Goal: Task Accomplishment & Management: Manage account settings

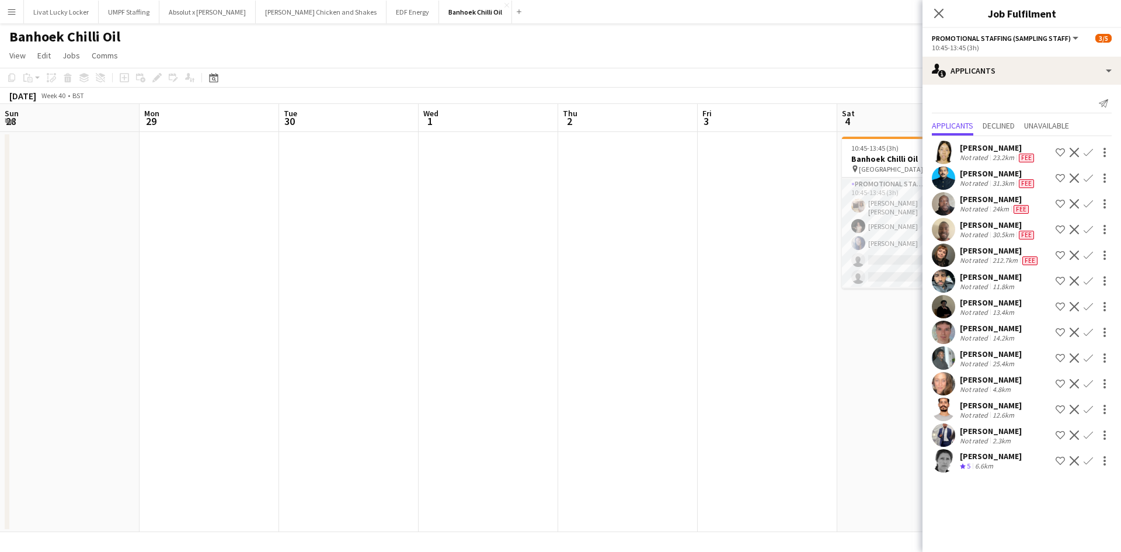
scroll to position [0, 402]
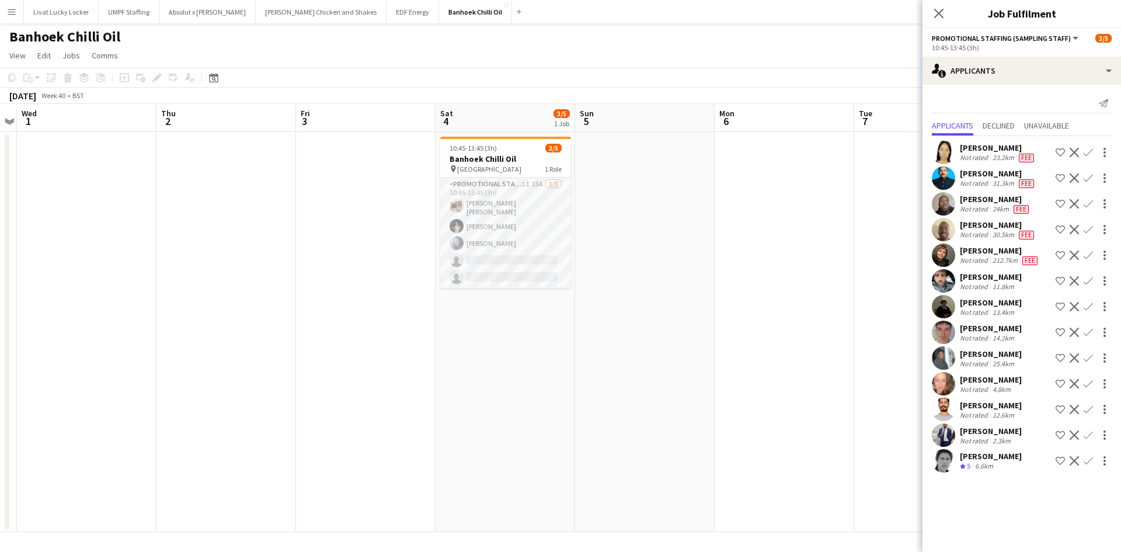
click at [328, 173] on app-date-cell at bounding box center [366, 332] width 140 height 400
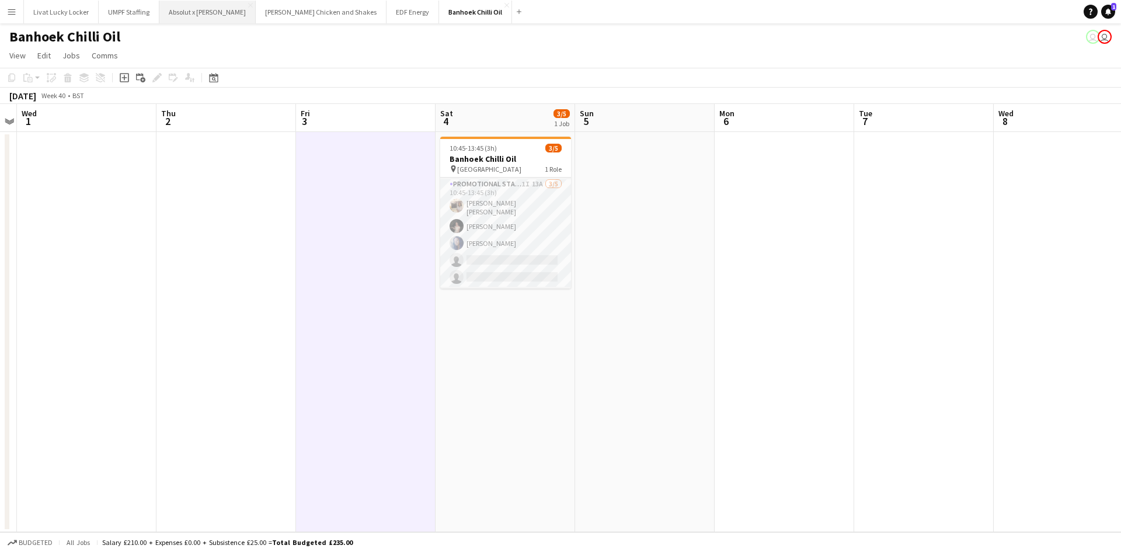
click at [199, 19] on button "Absolut x Haring Close" at bounding box center [207, 12] width 96 height 23
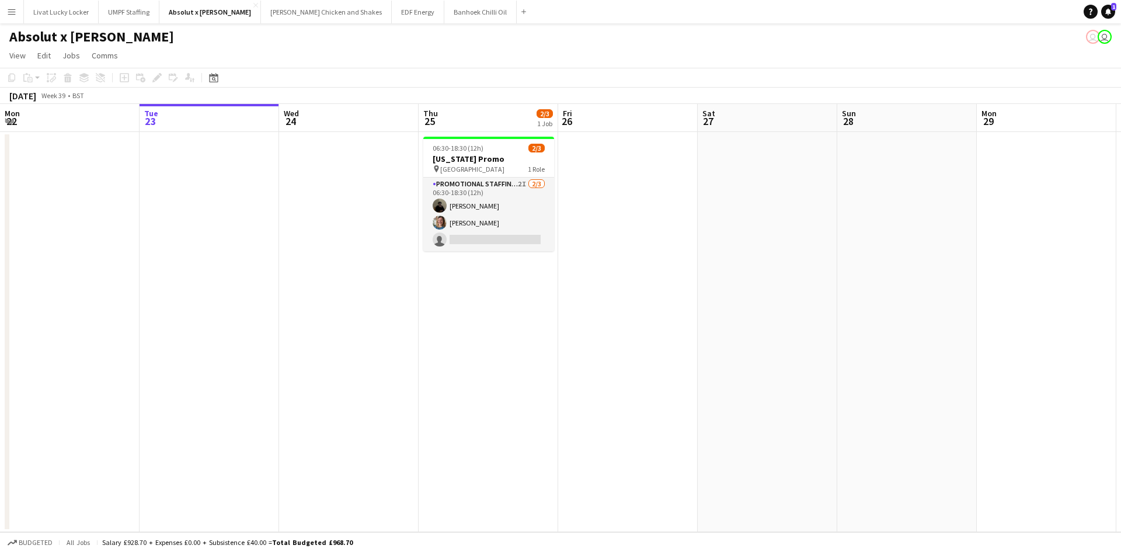
scroll to position [0, 375]
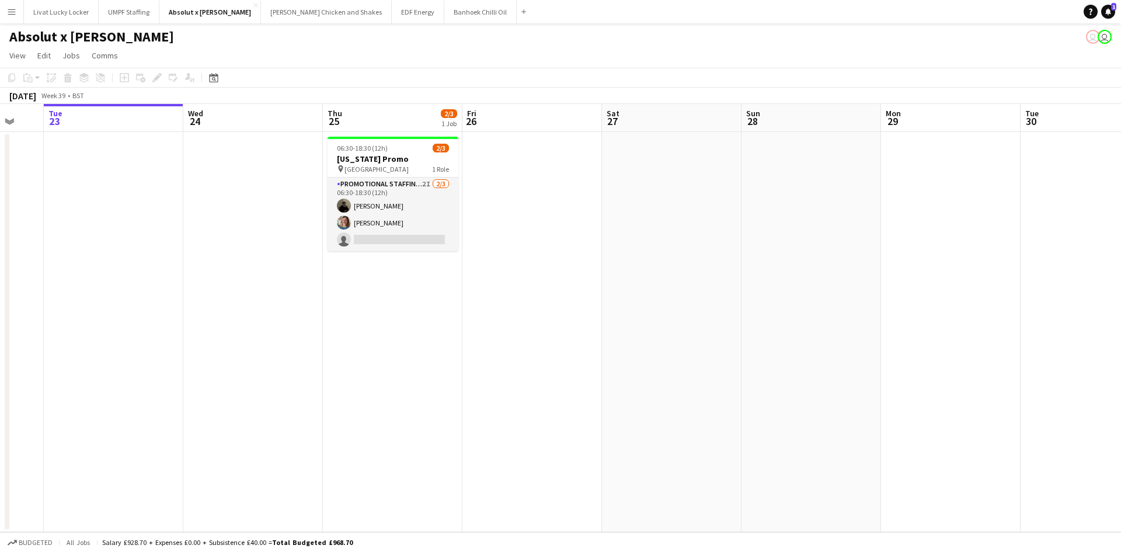
drag, startPoint x: 822, startPoint y: 272, endPoint x: 727, endPoint y: 272, distance: 95.8
click at [727, 272] on app-calendar-viewport "Sat 20 Sun 21 Mon 22 Tue 23 Wed 24 Thu 25 2/3 1 Job Fri 26 Sat 27 Sun 28 Mon 29…" at bounding box center [560, 318] width 1121 height 428
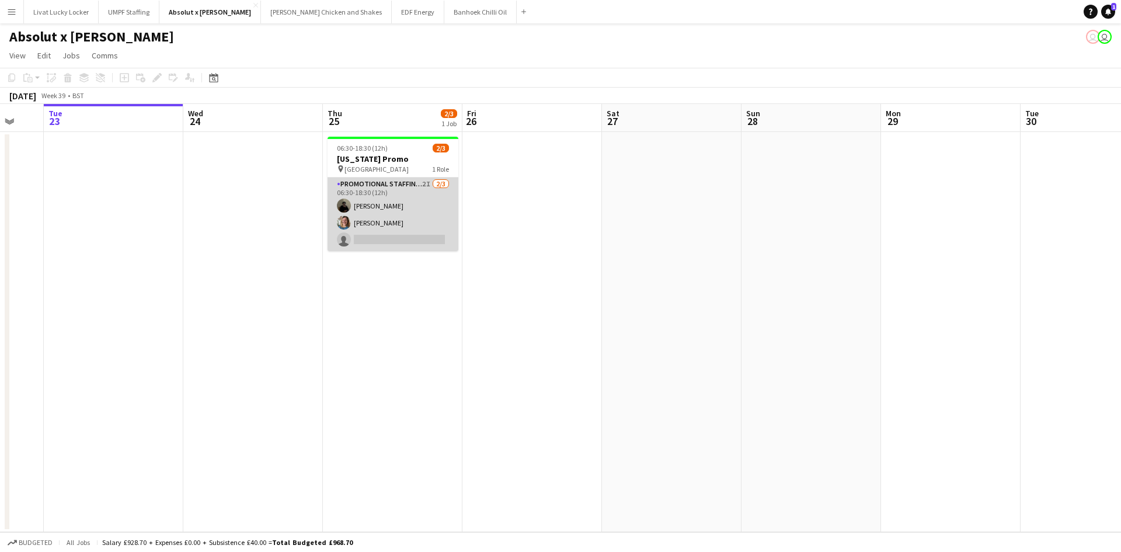
click at [403, 192] on app-card-role "Promotional Staffing (Brand Ambassadors) 2I 2/3 06:30-18:30 (12h) Mahamedqadar …" at bounding box center [393, 215] width 131 height 74
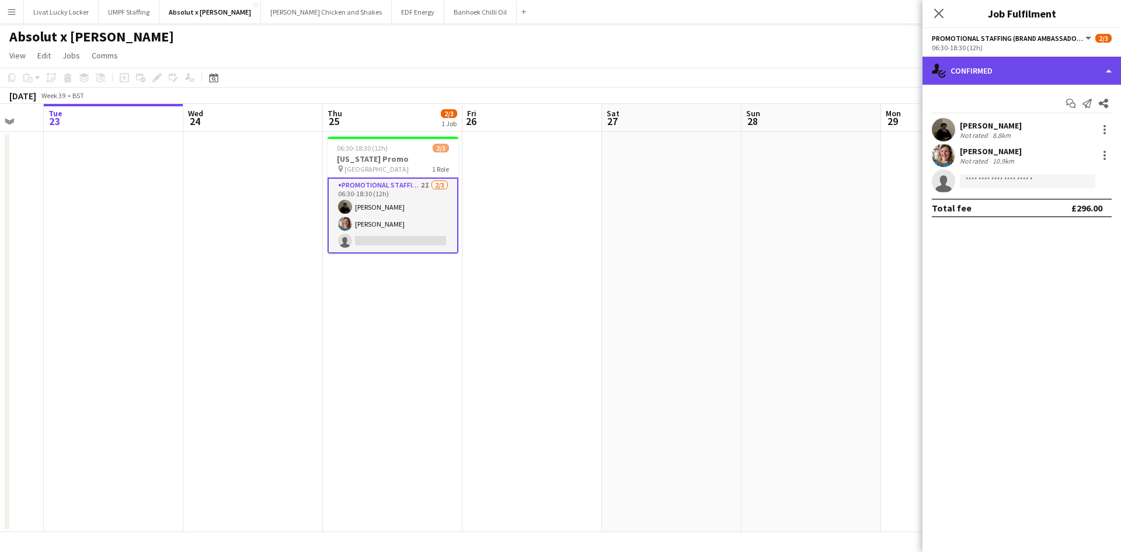
click at [1012, 78] on div "single-neutral-actions-check-2 Confirmed" at bounding box center [1022, 71] width 199 height 28
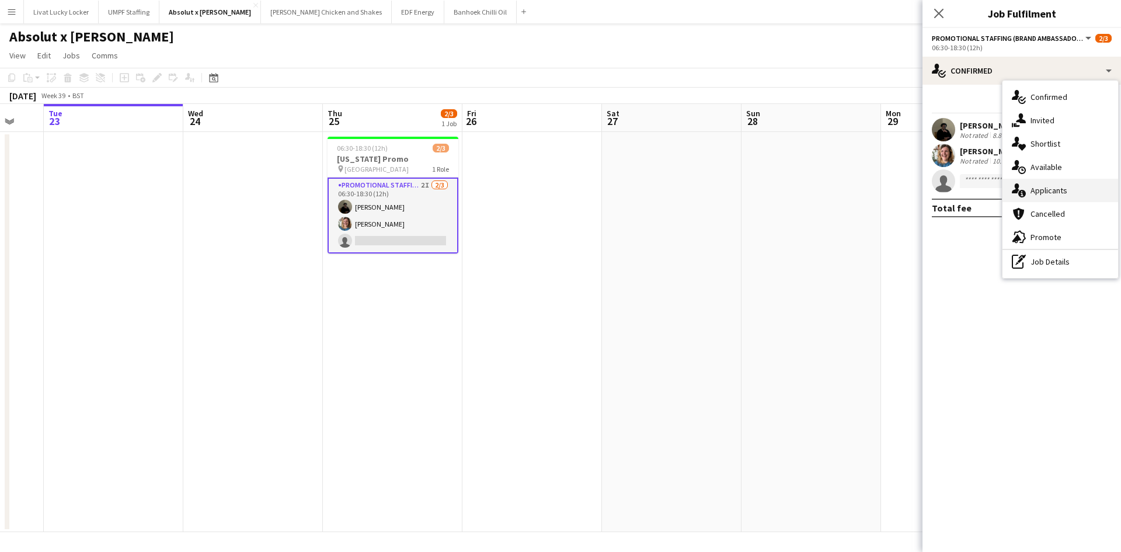
click at [1055, 183] on div "single-neutral-actions-information Applicants" at bounding box center [1061, 190] width 116 height 23
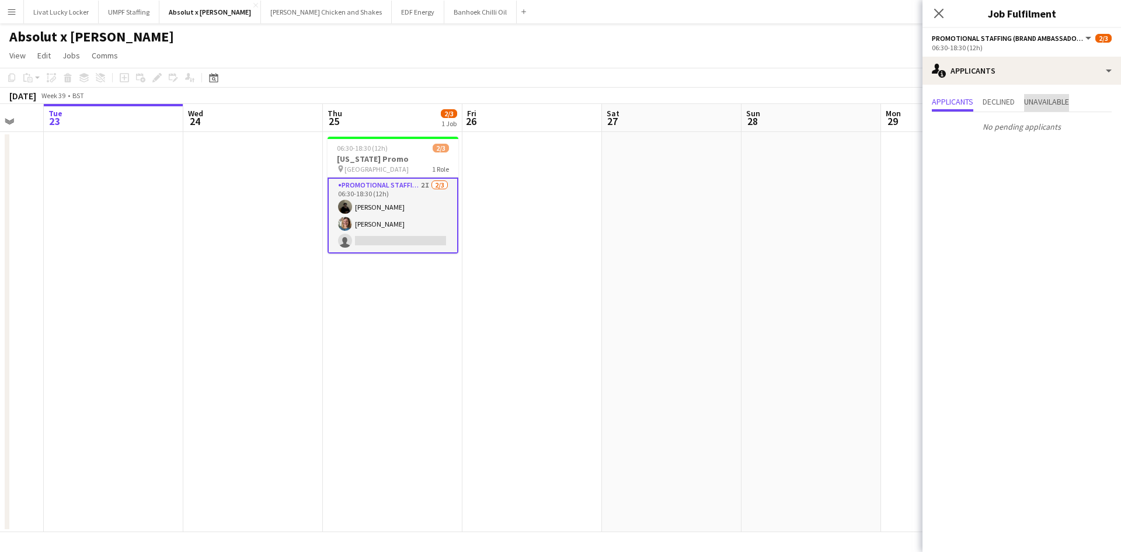
click at [1057, 110] on span "Unavailable" at bounding box center [1046, 103] width 45 height 18
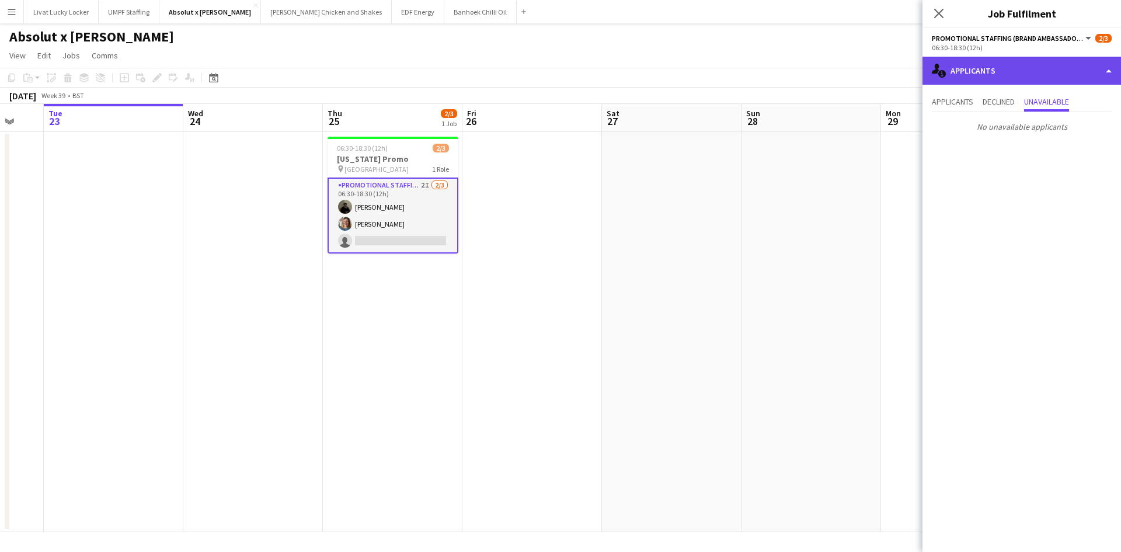
click at [1001, 70] on div "single-neutral-actions-information Applicants" at bounding box center [1022, 71] width 199 height 28
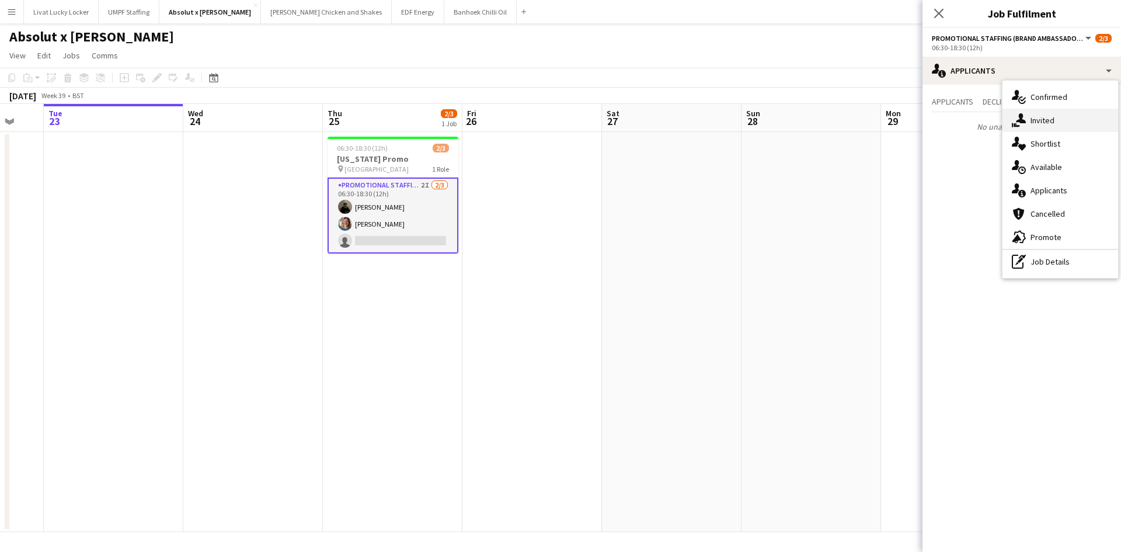
click at [1046, 123] on span "Invited" at bounding box center [1043, 120] width 24 height 11
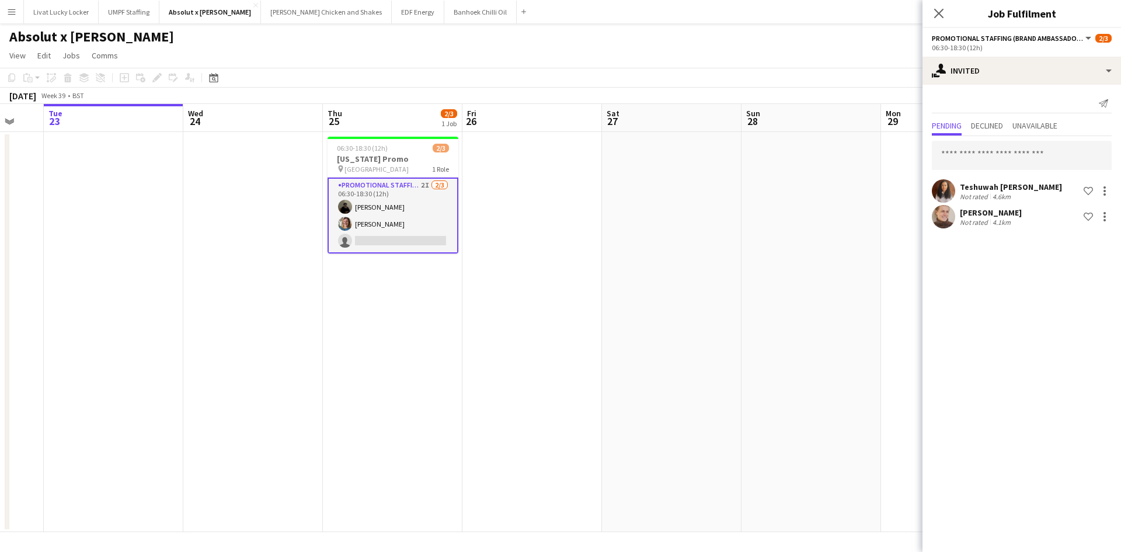
click at [499, 314] on app-date-cell at bounding box center [533, 332] width 140 height 400
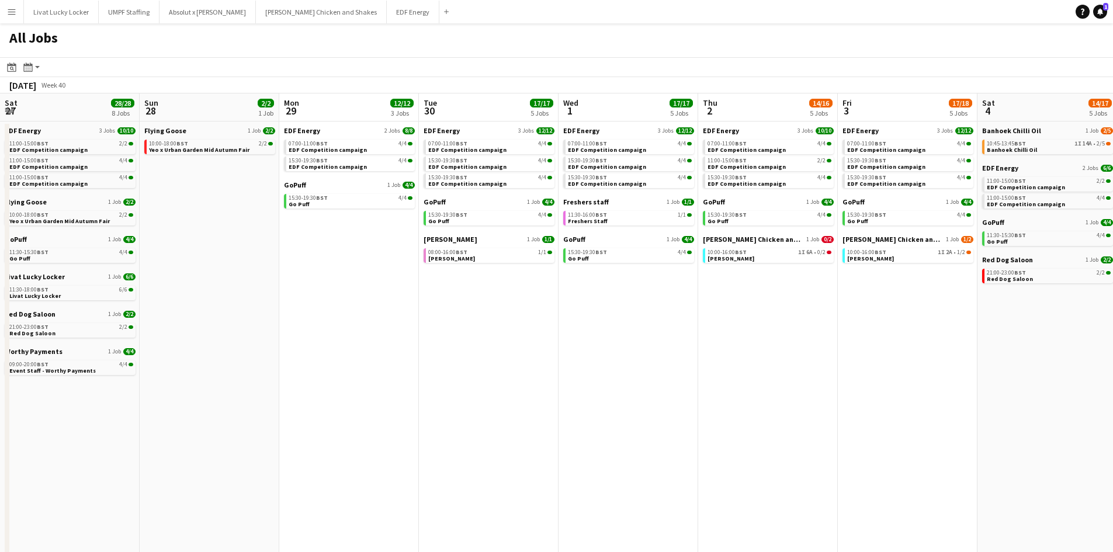
scroll to position [0, 464]
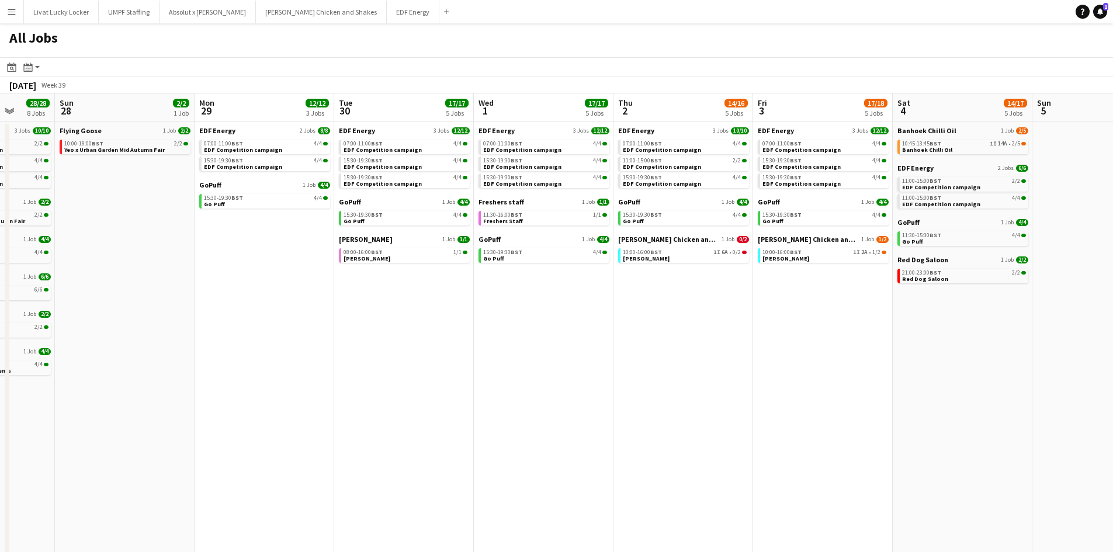
drag, startPoint x: 279, startPoint y: 333, endPoint x: 658, endPoint y: 335, distance: 379.1
click at [658, 335] on app-calendar-viewport "Thu 25 28/29 9 Jobs Fri 26 18/18 4 Jobs Sat 27 28/28 8 Jobs Sun 28 2/2 1 Job Mo…" at bounding box center [556, 353] width 1113 height 520
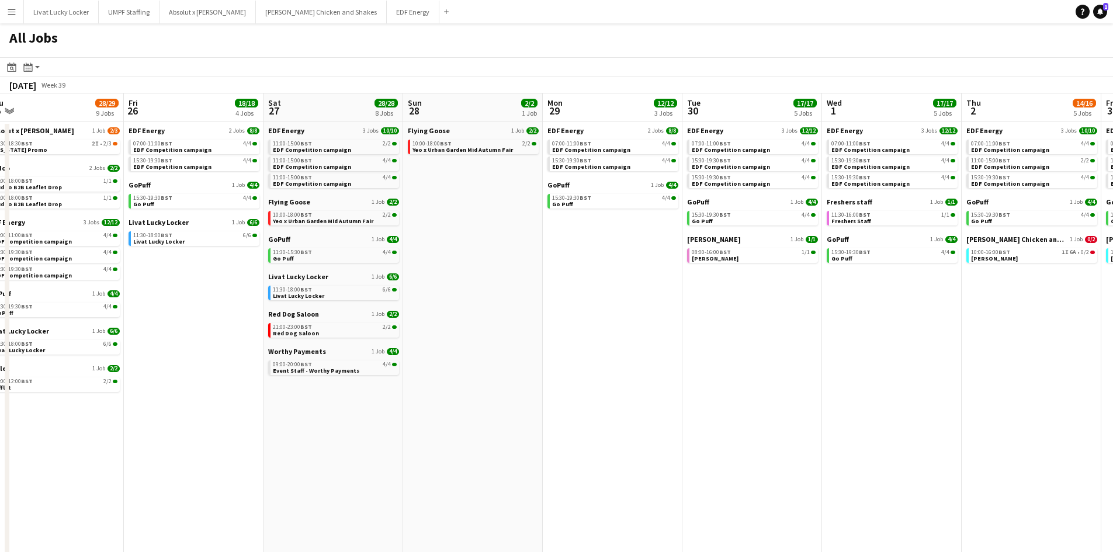
drag, startPoint x: 263, startPoint y: 331, endPoint x: 611, endPoint y: 352, distance: 348.8
click at [611, 352] on app-calendar-viewport "Tue 23 24/25 9 Jobs Wed 24 20/22 7 Jobs Thu 25 28/29 9 Jobs Fri 26 18/18 4 Jobs…" at bounding box center [556, 353] width 1113 height 520
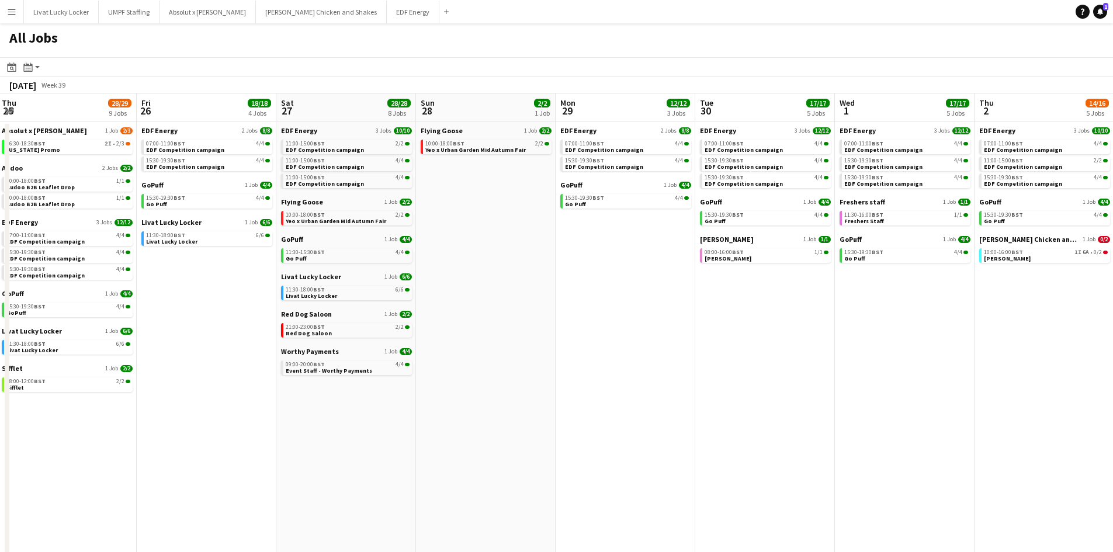
scroll to position [0, 332]
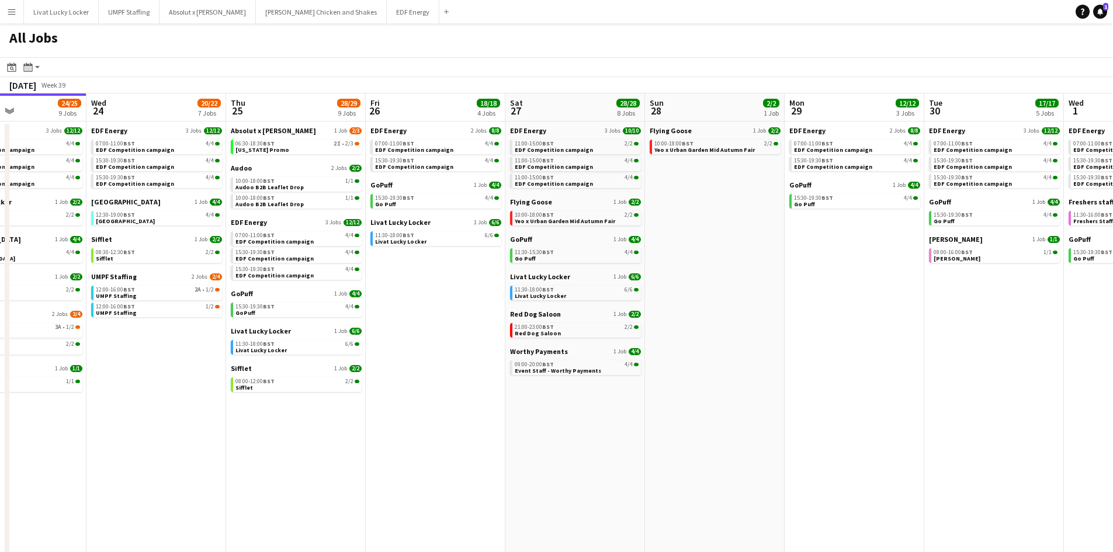
drag, startPoint x: 348, startPoint y: 366, endPoint x: 590, endPoint y: 368, distance: 241.8
click at [590, 368] on app-calendar-viewport "Sun 21 2/2 1 Job Mon 22 12/12 3 Jobs Tue 23 24/25 9 Jobs Wed 24 20/22 7 Jobs Th…" at bounding box center [556, 353] width 1113 height 520
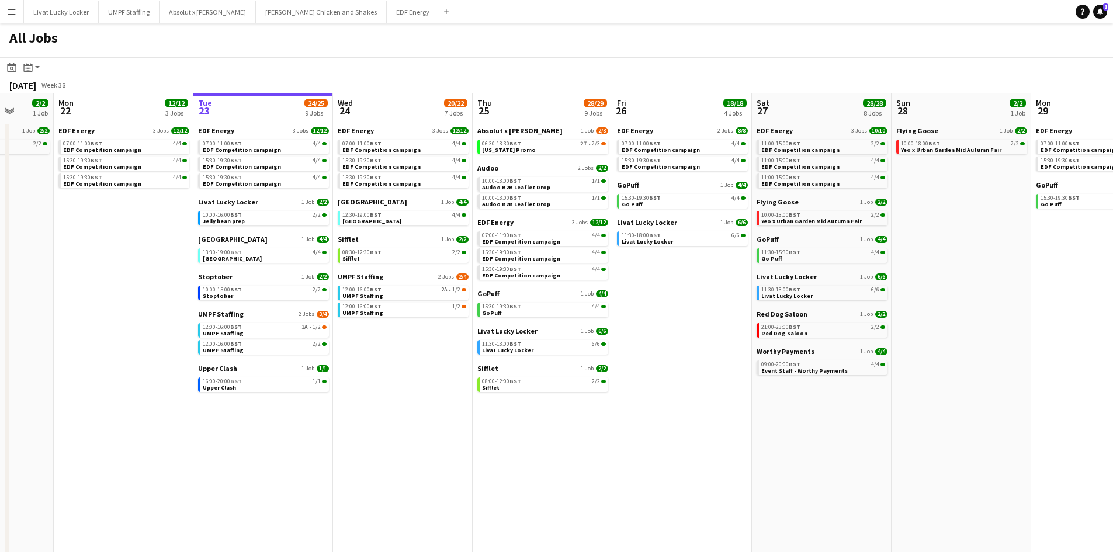
drag, startPoint x: 378, startPoint y: 366, endPoint x: 624, endPoint y: 370, distance: 246.5
click at [624, 370] on app-calendar-viewport "Fri 19 22/22 9 Jobs Sat 20 20/21 9 Jobs Sun 21 2/2 1 Job Mon 22 12/12 3 Jobs Tu…" at bounding box center [556, 353] width 1113 height 520
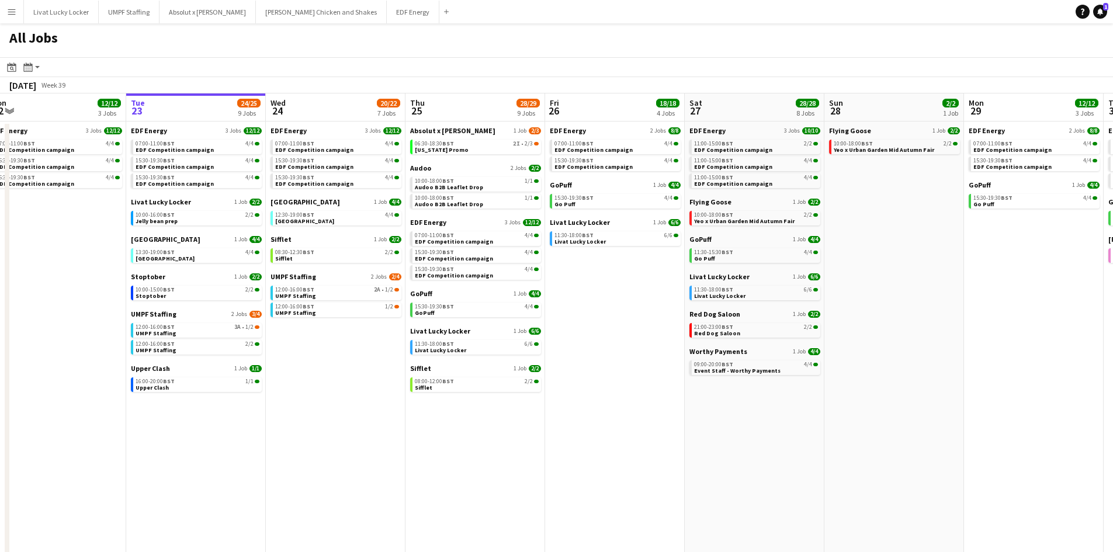
scroll to position [0, 434]
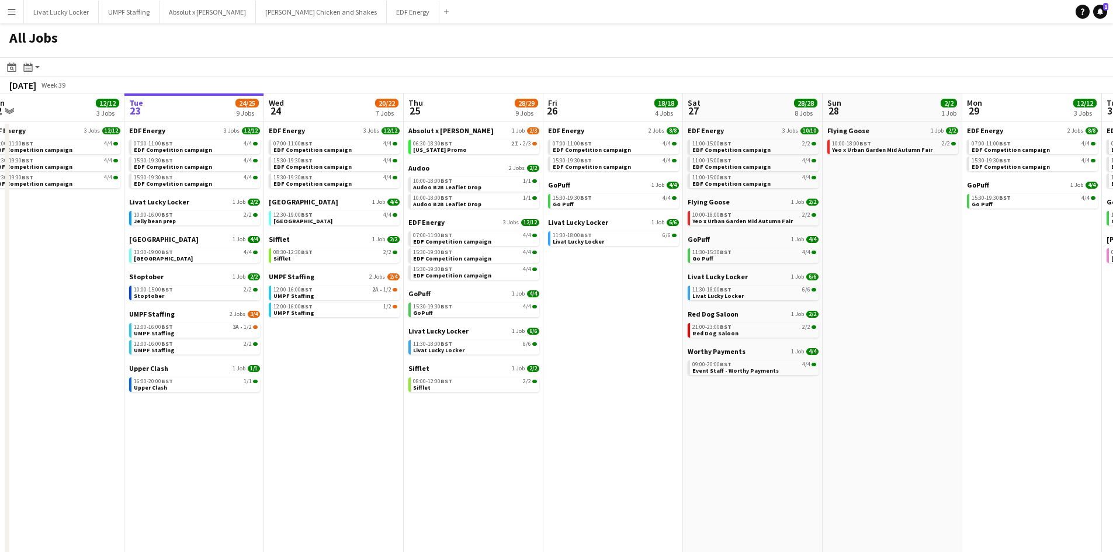
drag, startPoint x: 676, startPoint y: 333, endPoint x: 607, endPoint y: 339, distance: 69.2
click at [607, 339] on app-calendar-viewport "Fri 19 22/22 9 Jobs Sat 20 20/21 9 Jobs Sun 21 2/2 1 Job Mon 22 12/12 3 Jobs Tu…" at bounding box center [556, 353] width 1113 height 520
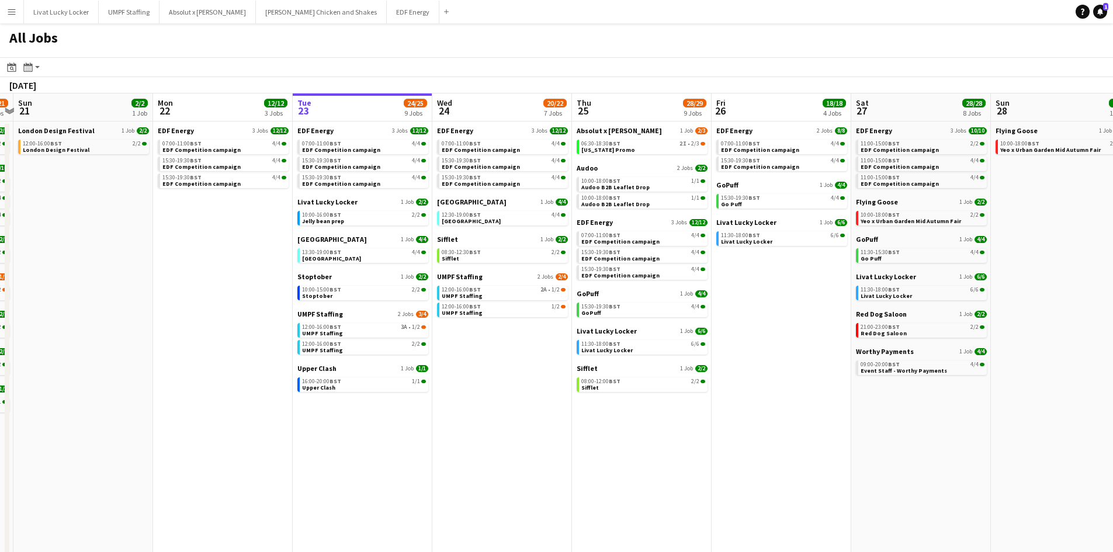
scroll to position [0, 350]
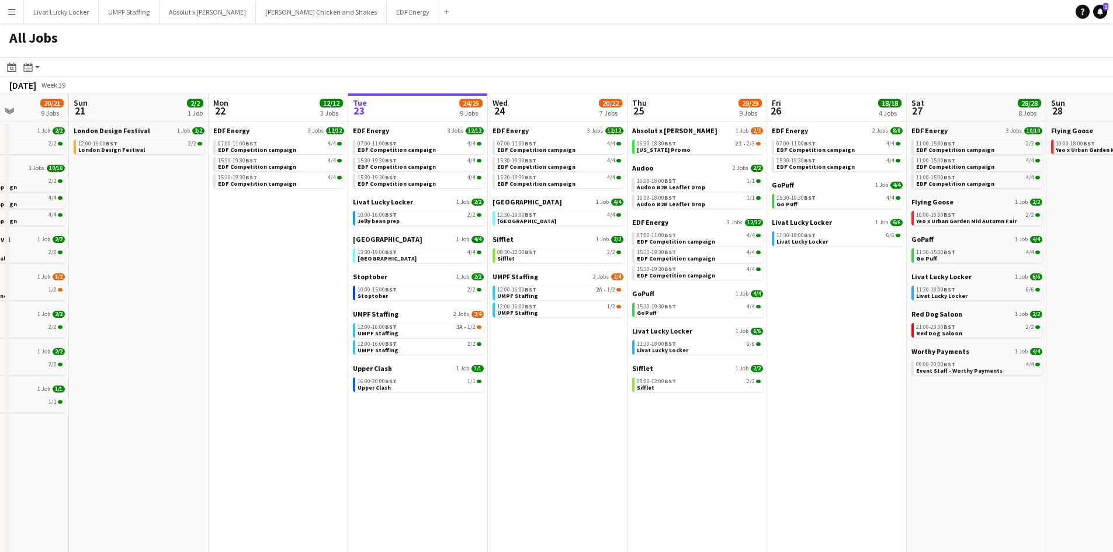
drag, startPoint x: 348, startPoint y: 374, endPoint x: 572, endPoint y: 365, distance: 223.9
click at [572, 365] on app-calendar-viewport "Thu 18 29/29 14 Jobs Fri 19 22/22 9 Jobs Sat 20 20/21 9 Jobs Sun 21 2/2 1 Job M…" at bounding box center [556, 353] width 1113 height 520
click at [468, 328] on span "1/2" at bounding box center [471, 327] width 8 height 6
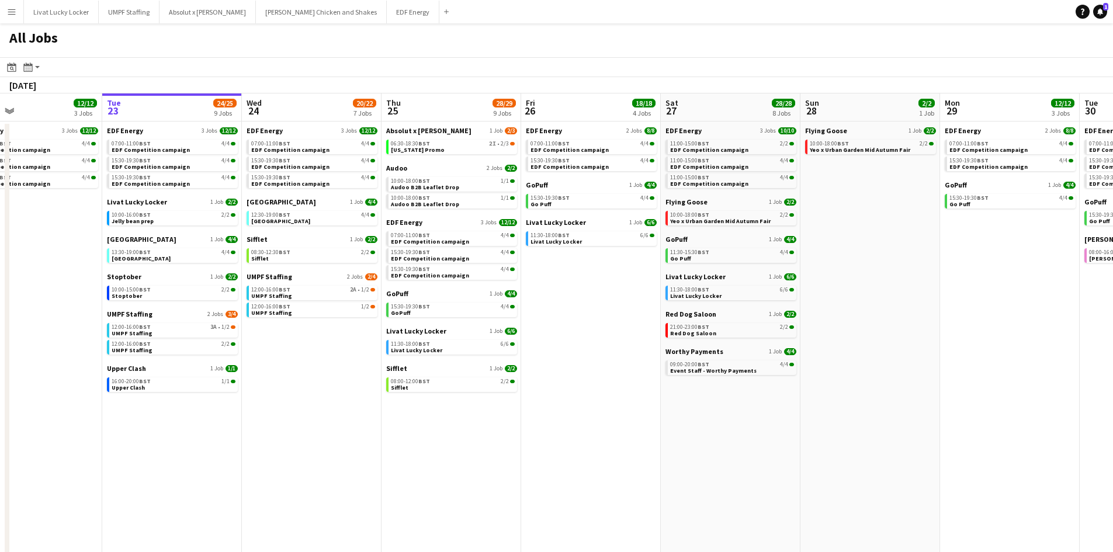
scroll to position [0, 359]
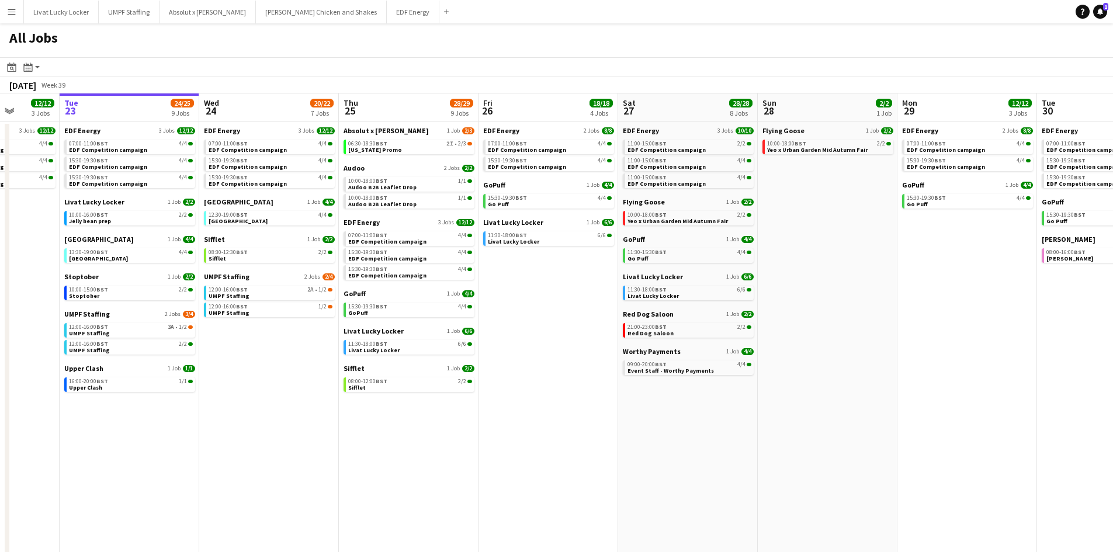
drag, startPoint x: 814, startPoint y: 414, endPoint x: 526, endPoint y: 421, distance: 288.6
click at [526, 421] on app-calendar-viewport "Sat 20 20/21 9 Jobs Sun 21 2/2 1 Job Mon 22 12/12 3 Jobs Tue 23 24/25 9 Jobs We…" at bounding box center [556, 353] width 1113 height 520
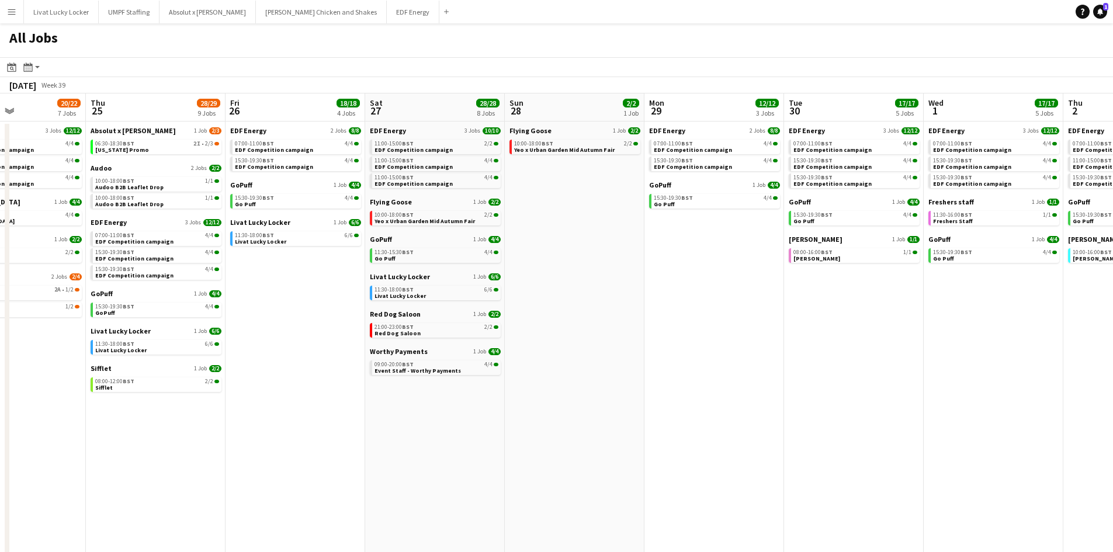
scroll to position [0, 421]
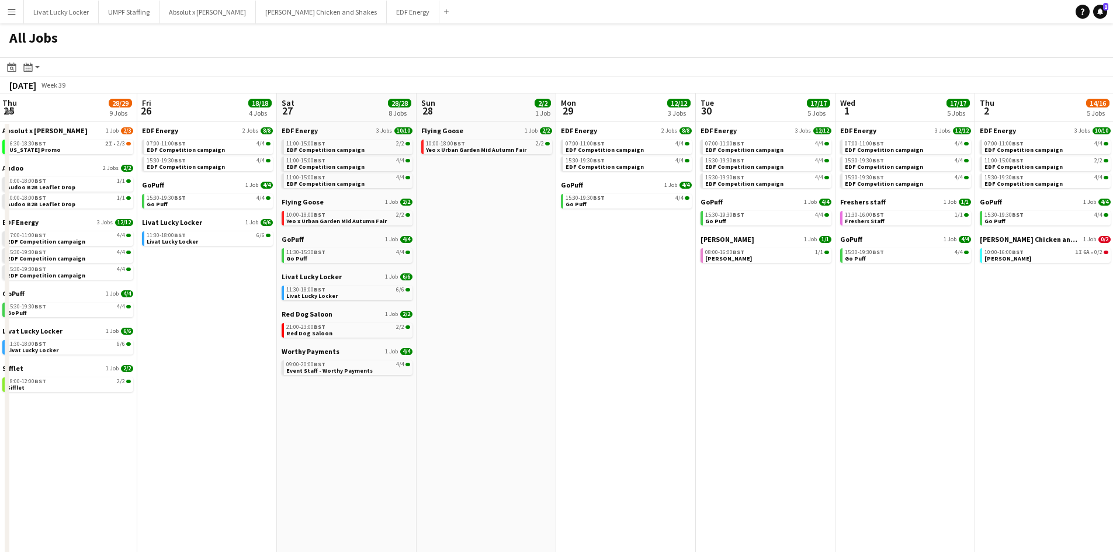
drag, startPoint x: 852, startPoint y: 390, endPoint x: 510, endPoint y: 367, distance: 341.8
click at [510, 367] on app-calendar-viewport "Mon 22 12/12 3 Jobs Tue 23 24/25 9 Jobs Wed 24 20/22 7 Jobs Thu 25 28/29 9 Jobs…" at bounding box center [556, 353] width 1113 height 520
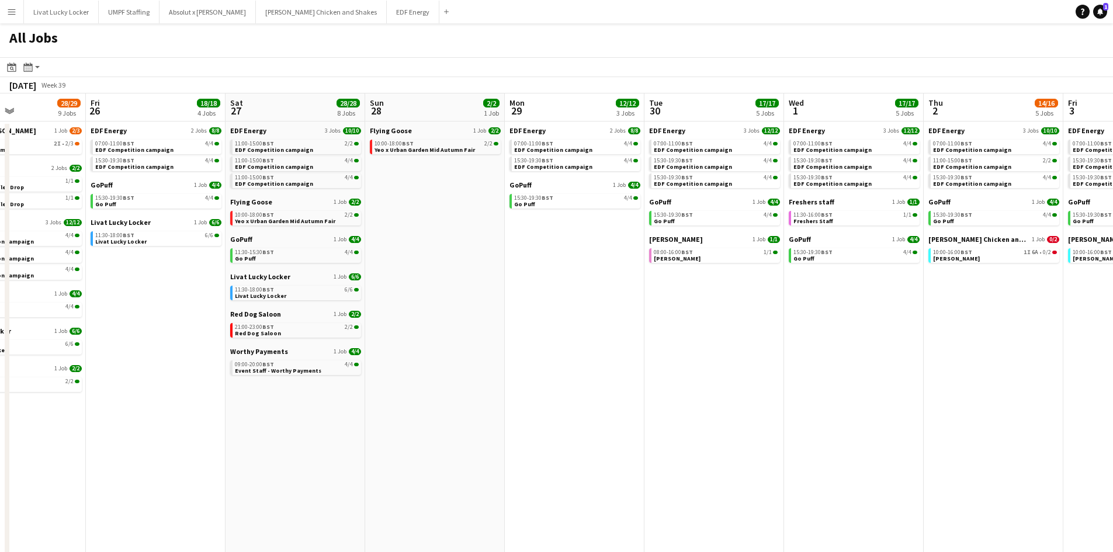
drag, startPoint x: 905, startPoint y: 401, endPoint x: 574, endPoint y: 384, distance: 331.1
click at [574, 384] on app-calendar-viewport "Mon 22 12/12 3 Jobs Tue 23 24/25 9 Jobs Wed 24 20/22 7 Jobs Thu 25 28/29 9 Jobs…" at bounding box center [556, 353] width 1113 height 520
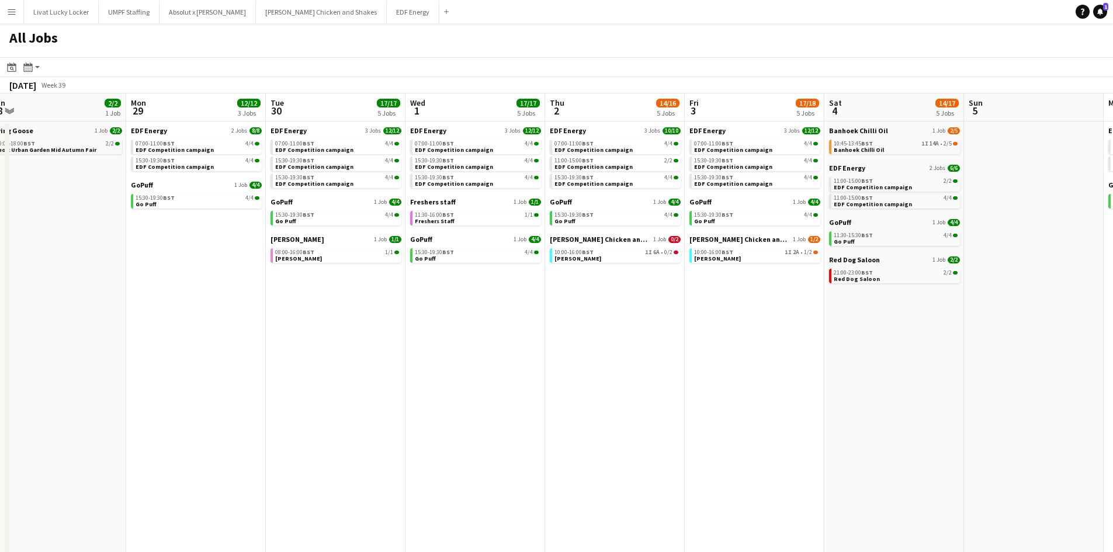
scroll to position [0, 377]
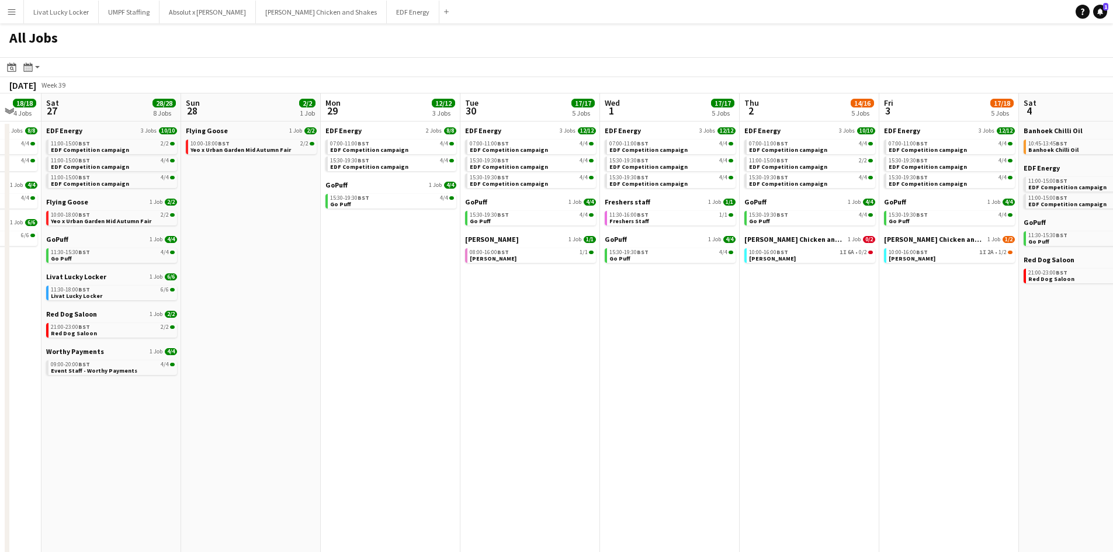
drag, startPoint x: 777, startPoint y: 353, endPoint x: 671, endPoint y: 353, distance: 106.9
click at [671, 353] on app-calendar-viewport "Wed 24 20/22 7 Jobs Thu 25 28/29 9 Jobs Fri 26 18/18 4 Jobs Sat 27 28/28 8 Jobs…" at bounding box center [556, 353] width 1113 height 520
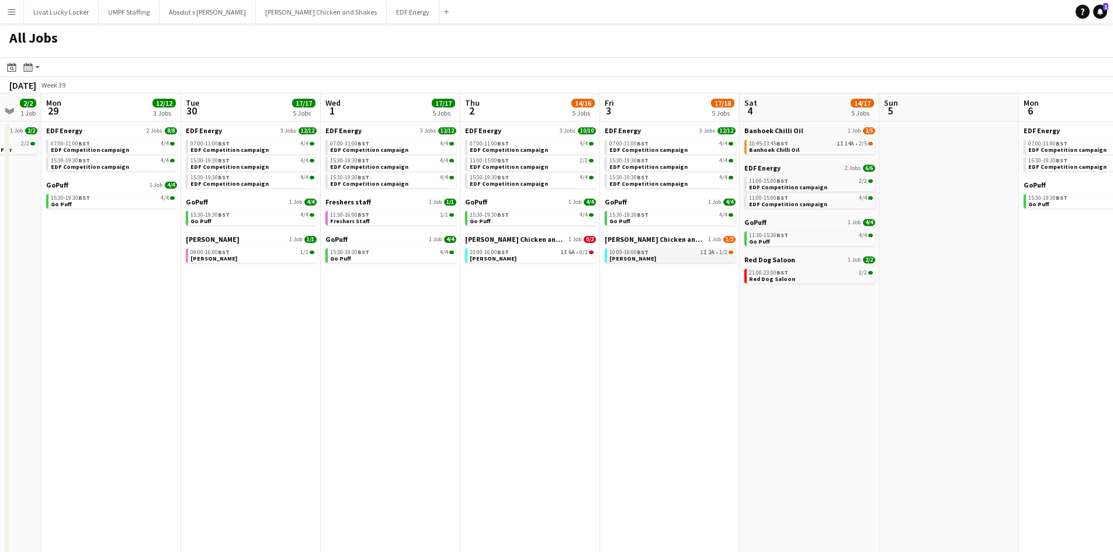
click at [673, 258] on link "10:00-16:00 BST 1I 2A • 1/2 [PERSON_NAME]" at bounding box center [671, 254] width 124 height 13
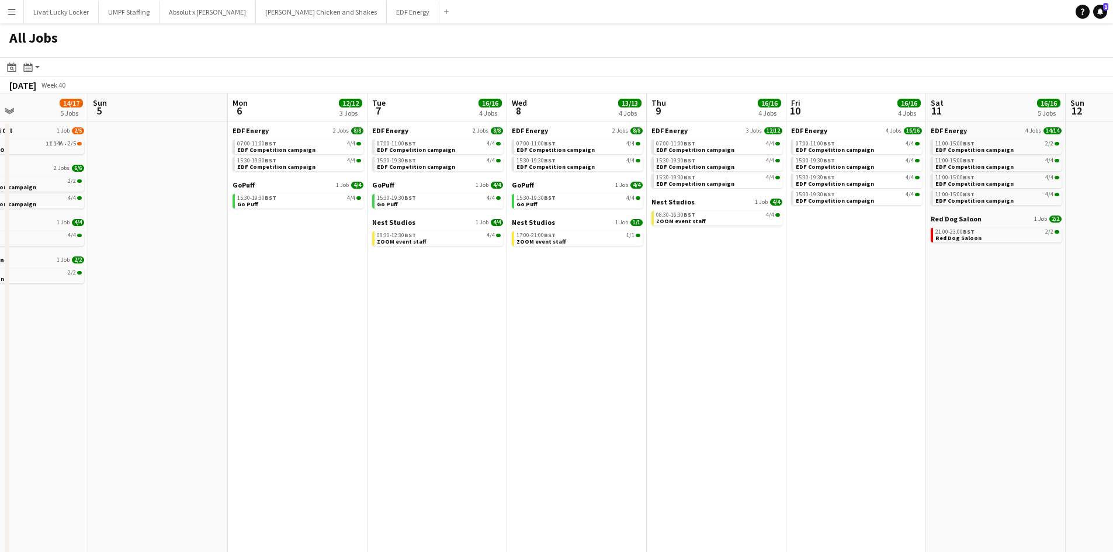
scroll to position [0, 347]
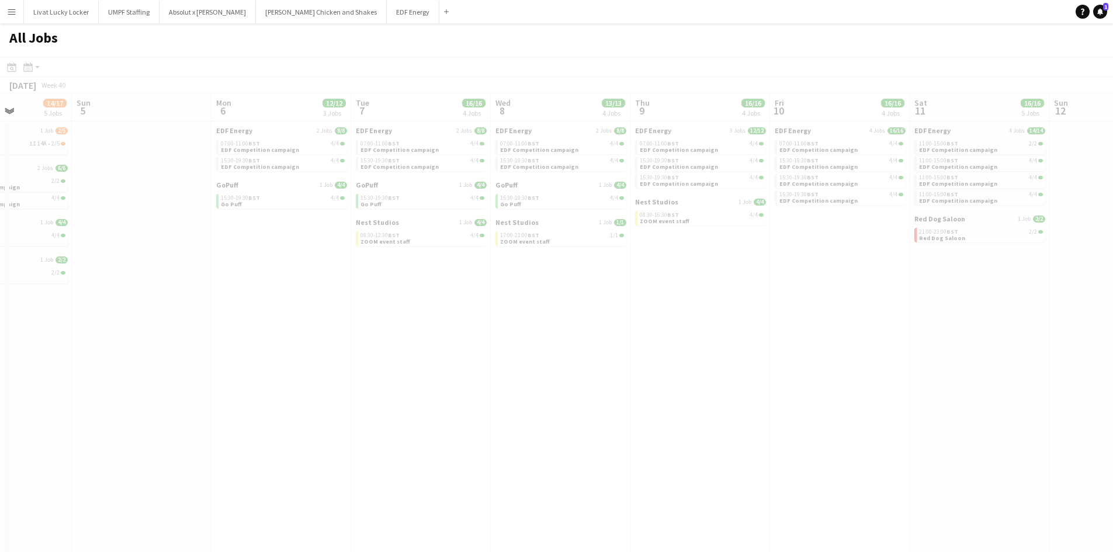
drag, startPoint x: 725, startPoint y: 355, endPoint x: 4, endPoint y: 332, distance: 722.3
click at [4, 332] on app-all-jobs "All Jobs Date picker [DATE] [DATE] [DATE] M [DATE] T [DATE] W [DATE] T [DATE] F…" at bounding box center [556, 318] width 1113 height 591
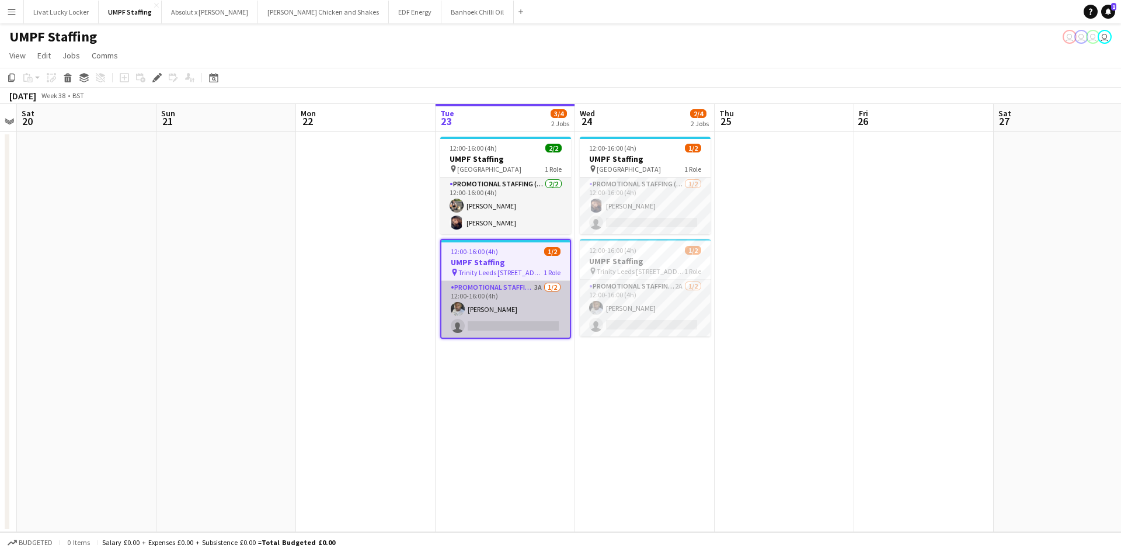
click at [496, 297] on app-card-role "Promotional Staffing (Brand Ambassadors) 3A 1/2 12:00-16:00 (4h) Sanjie Trimm s…" at bounding box center [506, 309] width 128 height 57
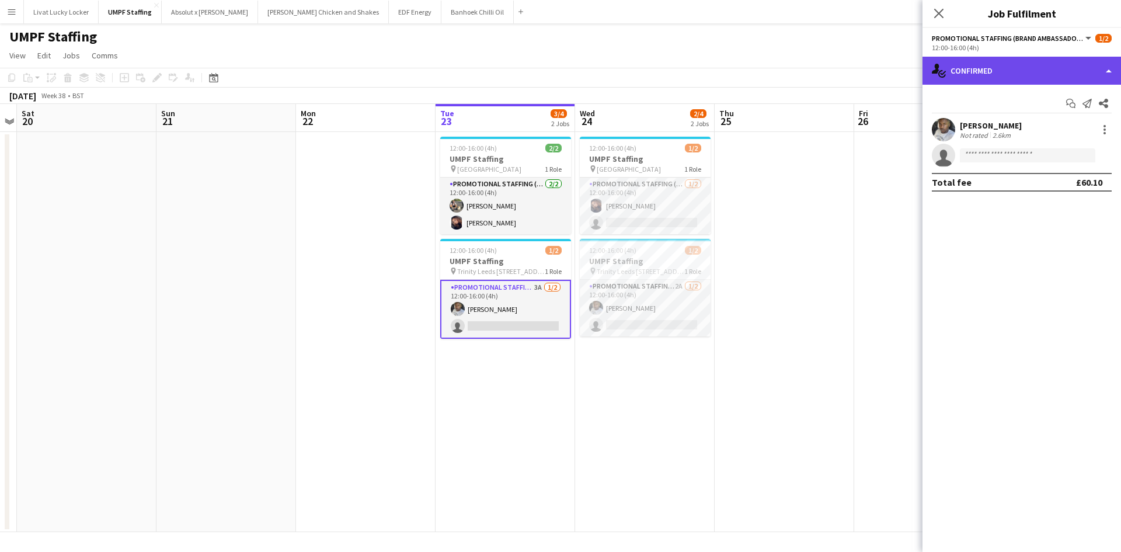
click at [1010, 78] on div "single-neutral-actions-check-2 Confirmed" at bounding box center [1022, 71] width 199 height 28
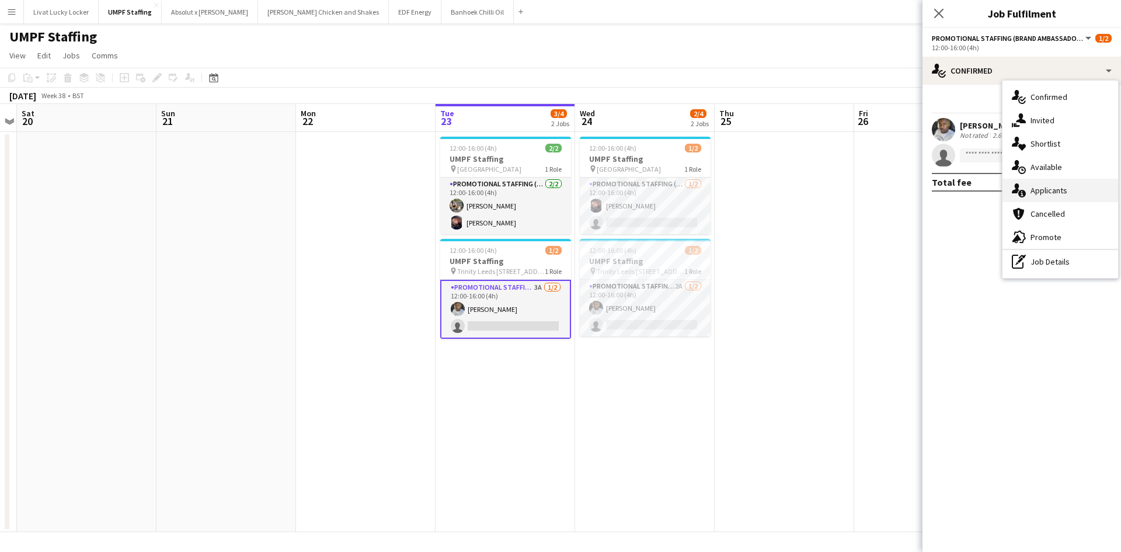
click at [1051, 196] on span "Applicants" at bounding box center [1049, 190] width 37 height 11
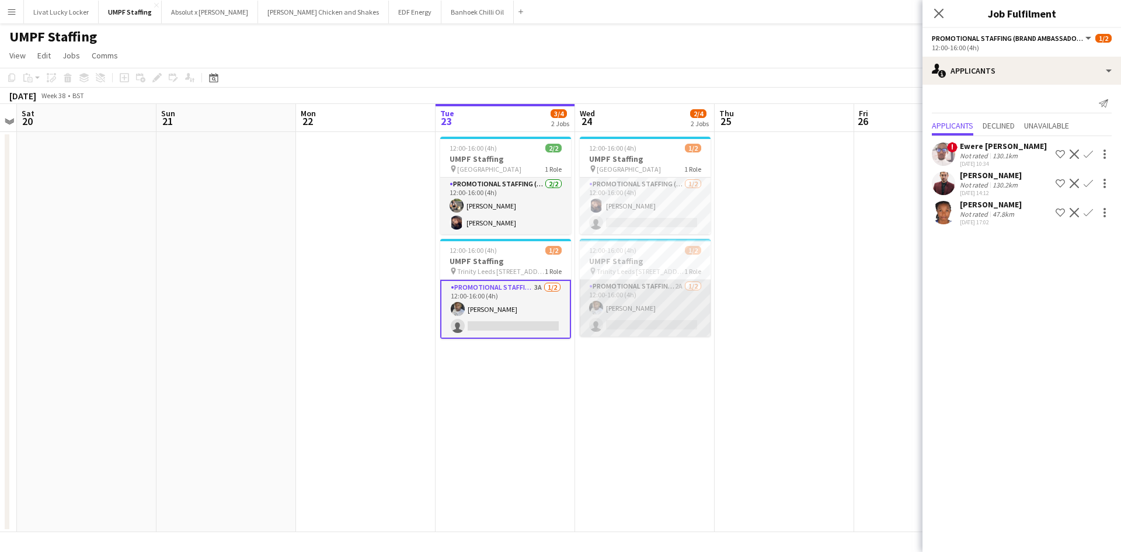
click at [631, 303] on app-card-role "Promotional Staffing (Brand Ambassadors) 2A 1/2 12:00-16:00 (4h) Sanjie Trimm s…" at bounding box center [645, 308] width 131 height 57
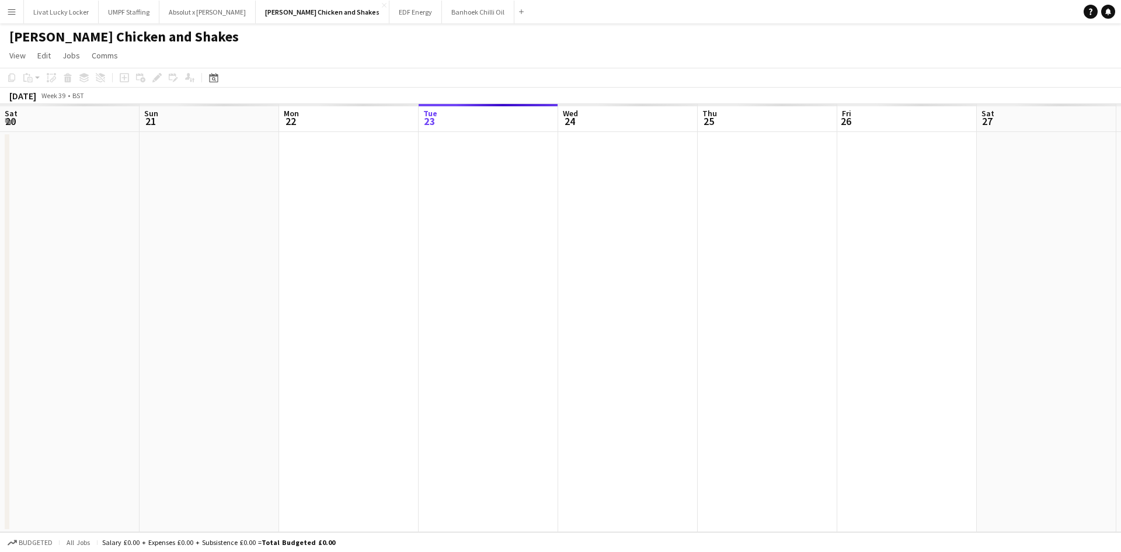
scroll to position [0, 402]
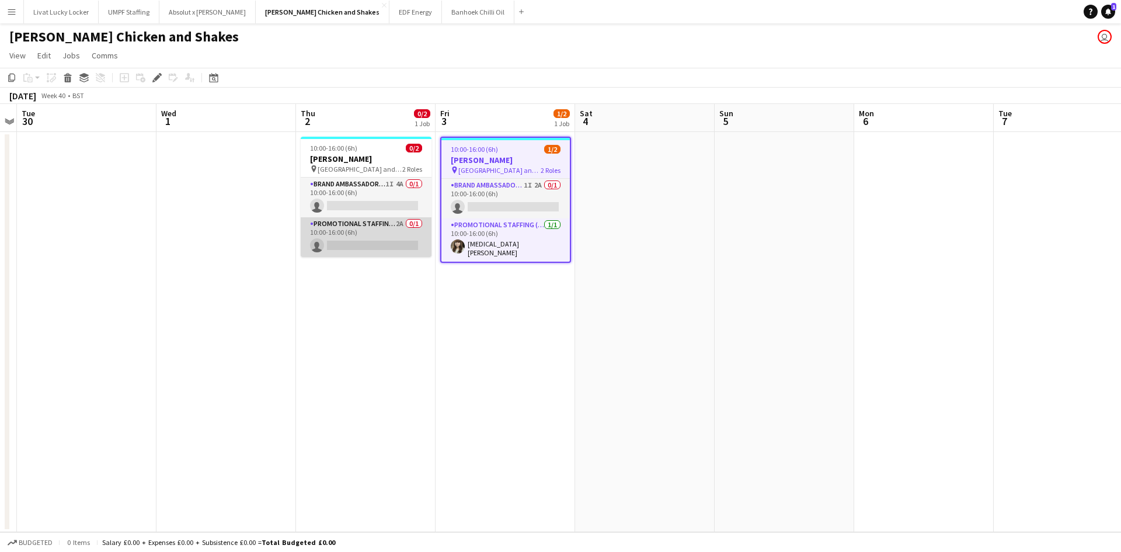
click at [400, 237] on app-card-role "Promotional Staffing (Brand Ambassadors) 2A 0/1 10:00-16:00 (6h) single-neutral…" at bounding box center [366, 237] width 131 height 40
